Goal: Obtain resource: Obtain resource

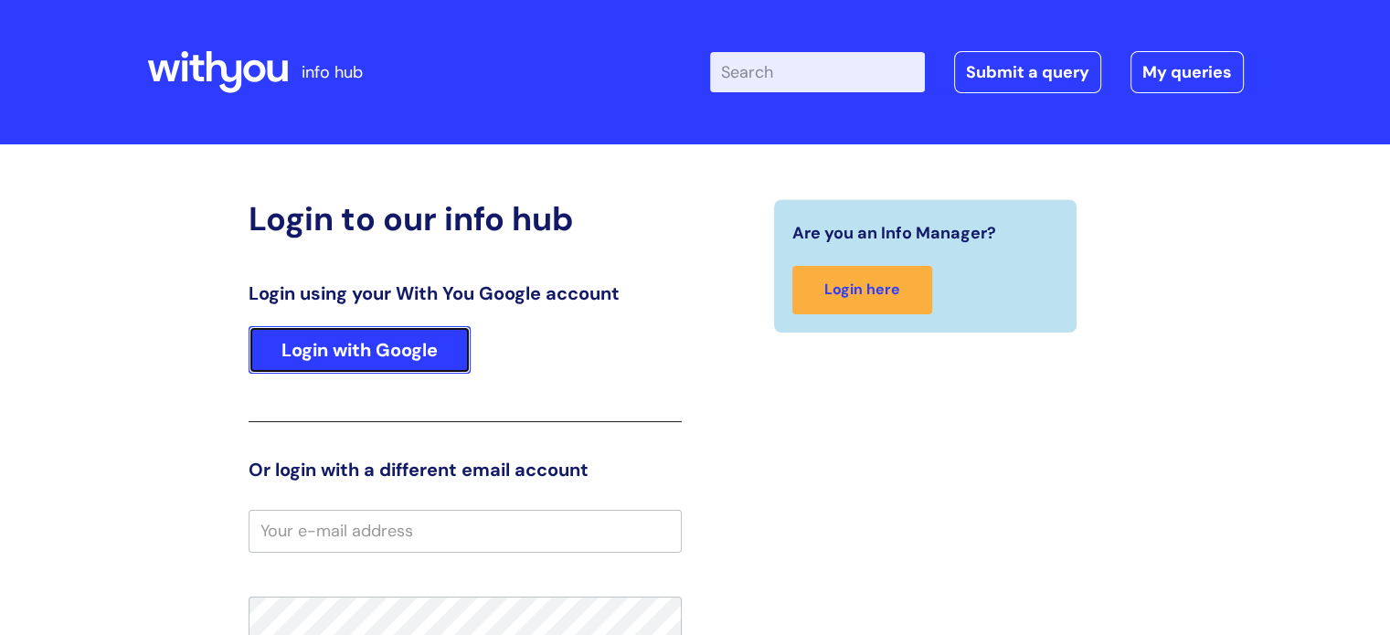
click at [354, 354] on link "Login with Google" at bounding box center [360, 350] width 222 height 48
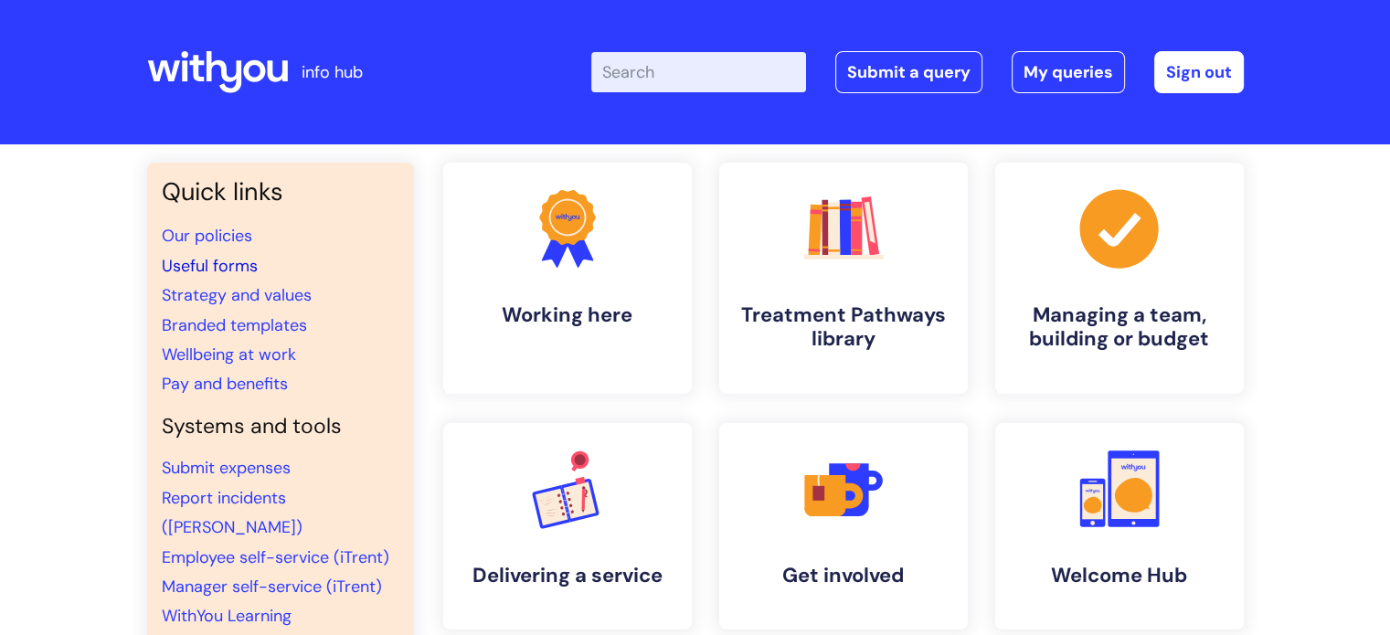
click at [230, 266] on link "Useful forms" at bounding box center [210, 266] width 96 height 22
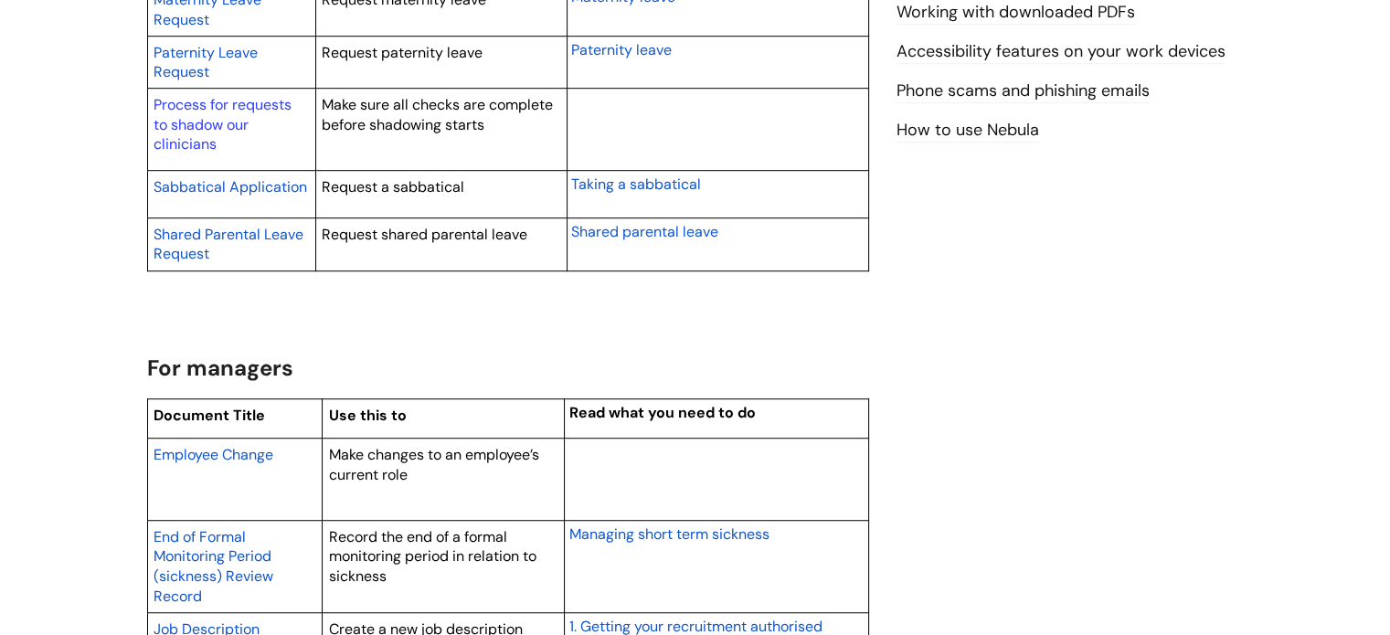
scroll to position [1208, 0]
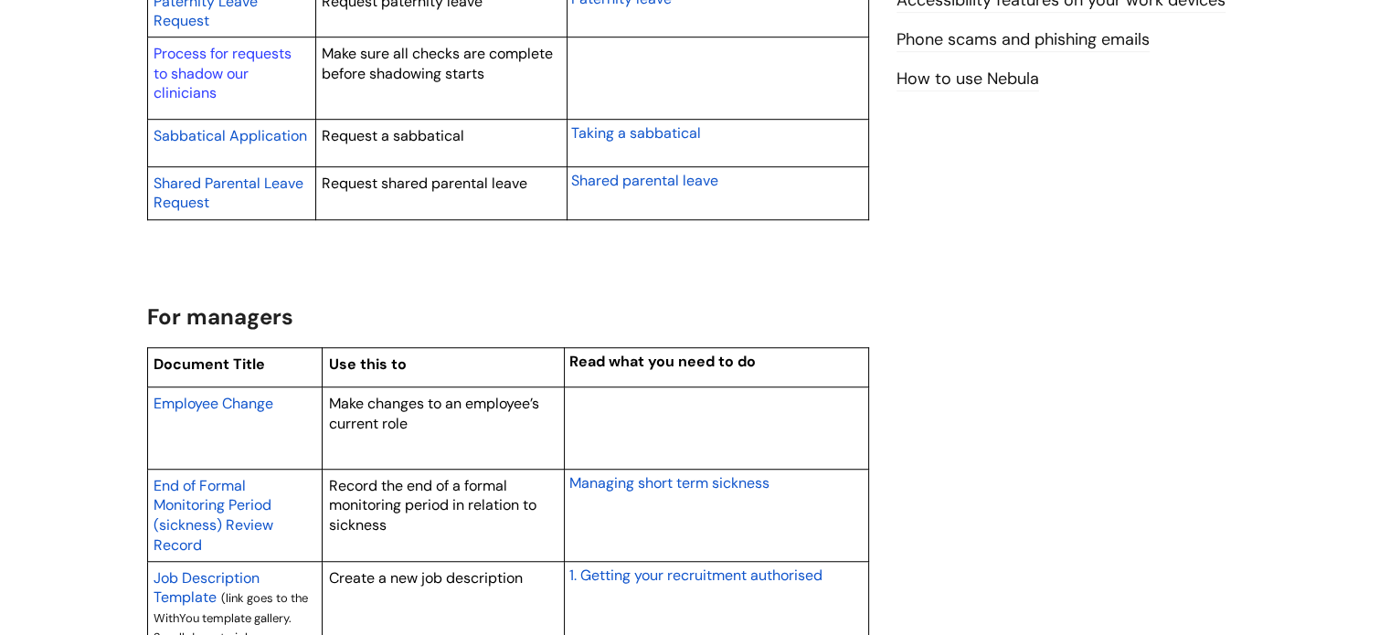
click at [243, 394] on span "Employee Change" at bounding box center [213, 403] width 120 height 19
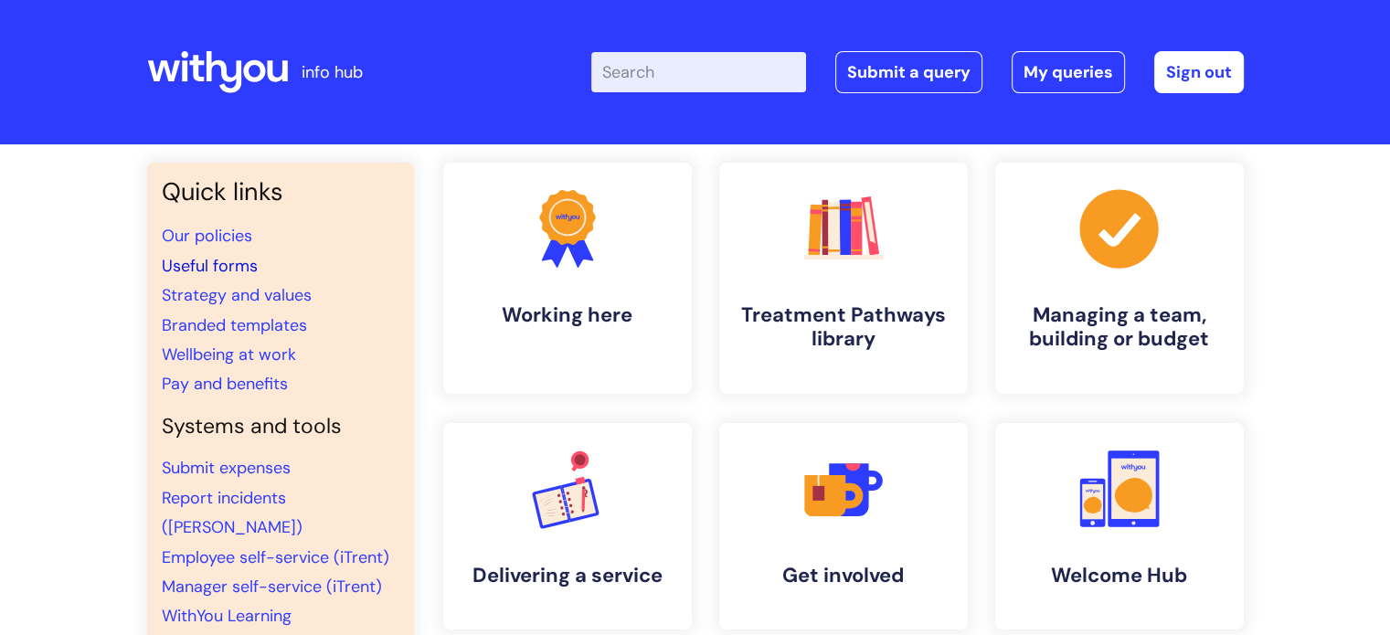
click at [234, 266] on link "Useful forms" at bounding box center [210, 266] width 96 height 22
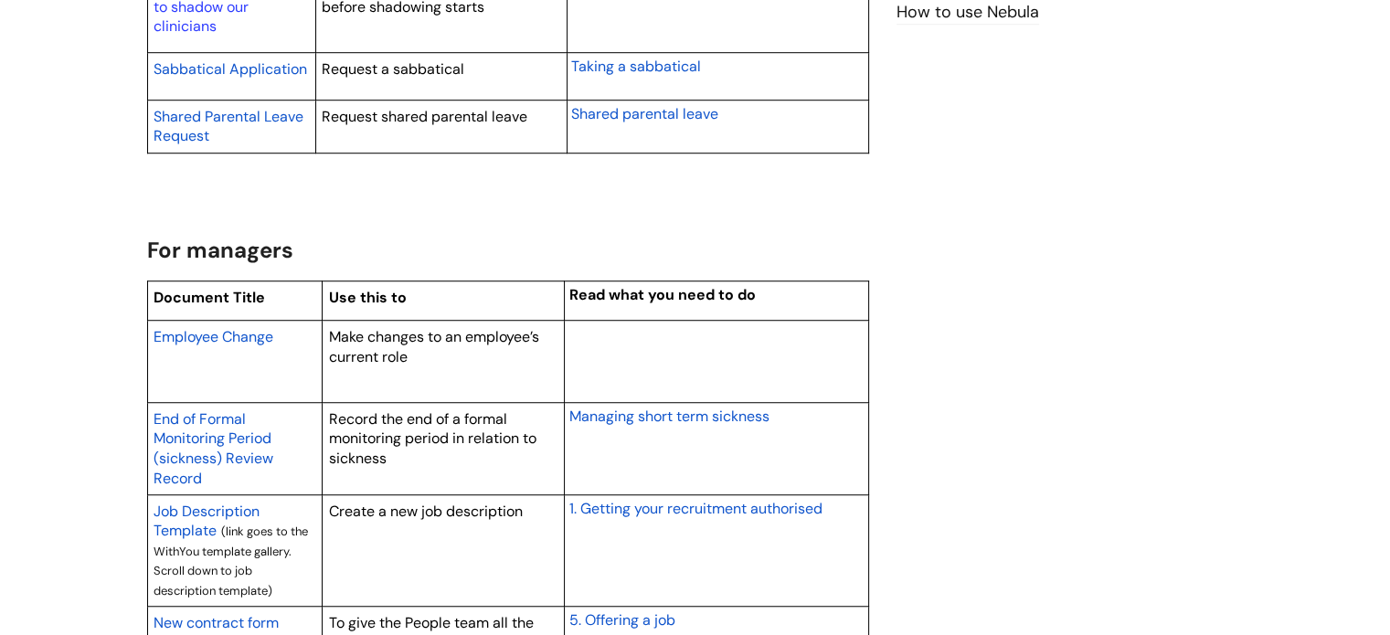
scroll to position [1300, 0]
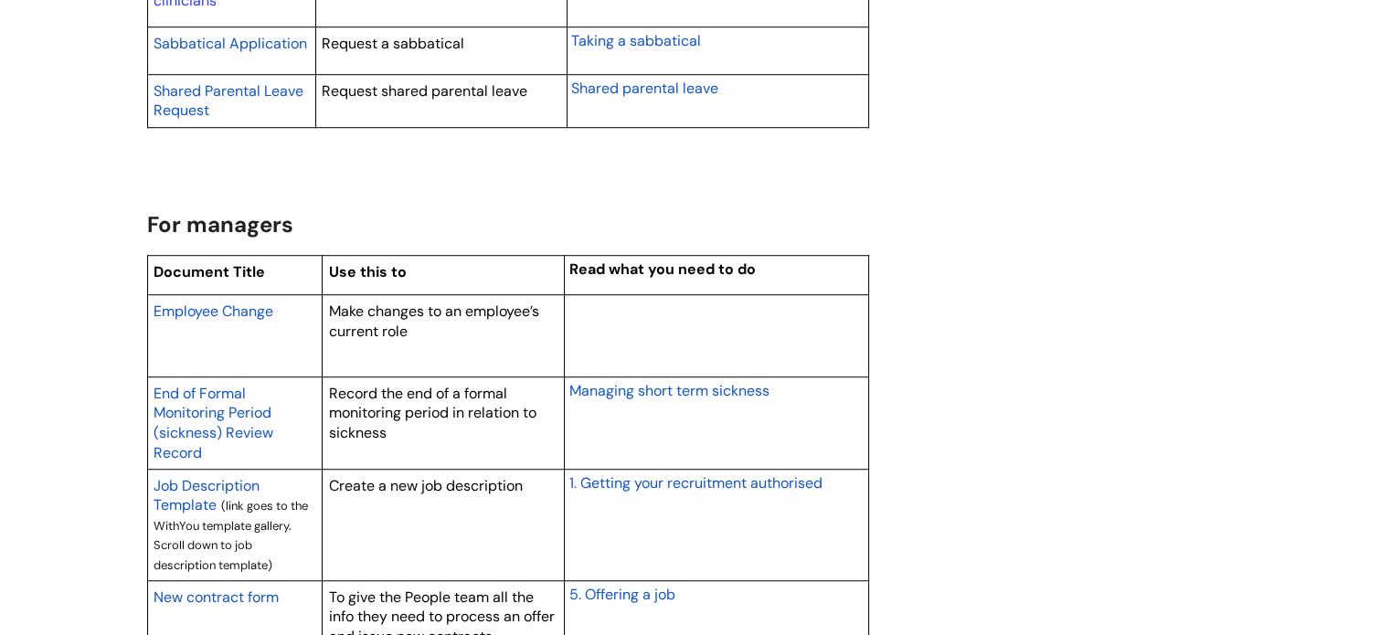
click at [237, 309] on span "Employee Change" at bounding box center [213, 310] width 120 height 19
